Goal: Task Accomplishment & Management: Manage account settings

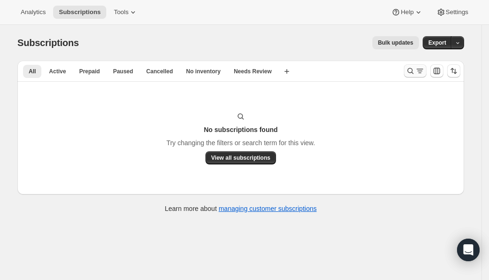
click at [414, 73] on icon "Search and filter results" at bounding box center [409, 70] width 9 height 9
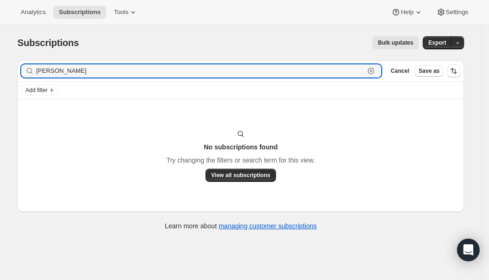
drag, startPoint x: 82, startPoint y: 70, endPoint x: 12, endPoint y: 66, distance: 69.7
click at [12, 66] on div "Filter subscribers [PERSON_NAME] Clear Cancel Save as Add filter No subscriptio…" at bounding box center [237, 146] width 454 height 187
paste input "[EMAIL_ADDRESS][DOMAIN_NAME]"
type input "[EMAIL_ADDRESS][DOMAIN_NAME]"
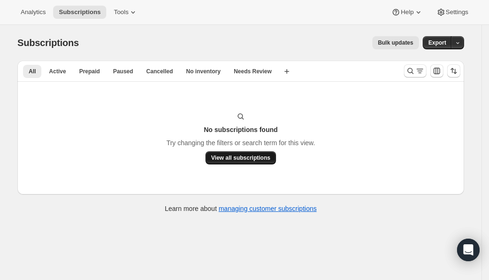
click at [247, 157] on span "View all subscriptions" at bounding box center [240, 158] width 59 height 8
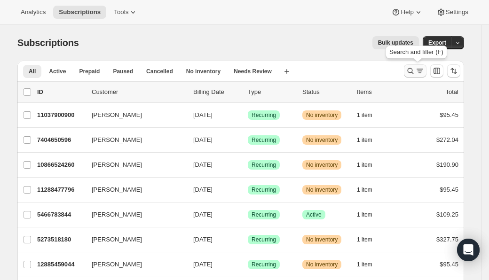
click at [413, 70] on icon "Search and filter results" at bounding box center [410, 71] width 6 height 6
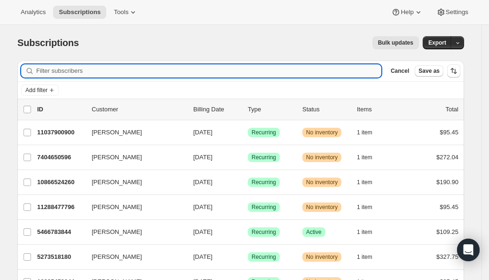
paste input "[EMAIL_ADDRESS][DOMAIN_NAME]"
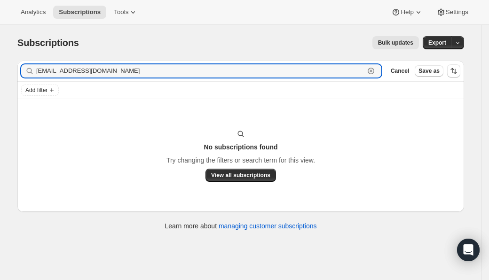
drag, startPoint x: 158, startPoint y: 72, endPoint x: 22, endPoint y: 70, distance: 135.8
click at [22, 70] on div "Filter subscribers [EMAIL_ADDRESS][DOMAIN_NAME] Clear Cancel Save as" at bounding box center [240, 71] width 446 height 21
type input "[PERSON_NAME]"
